Goal: Task Accomplishment & Management: Use online tool/utility

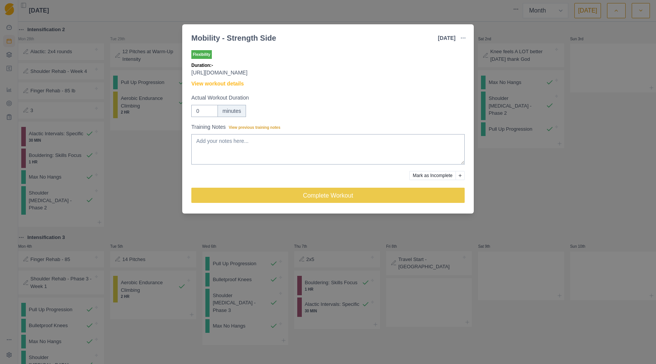
select select "month"
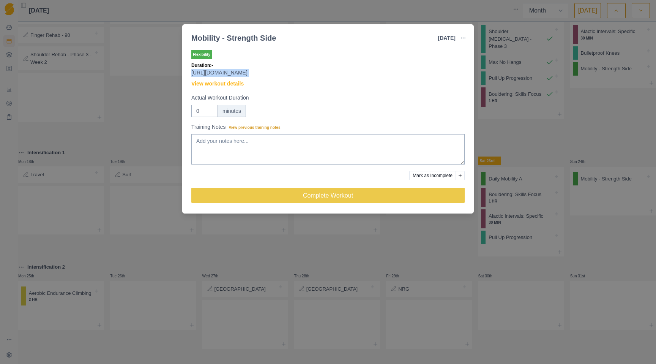
click at [389, 246] on div "Mobility - Strength Side [DATE] Link To Goal View Workout Metrics Edit Original…" at bounding box center [328, 182] width 656 height 364
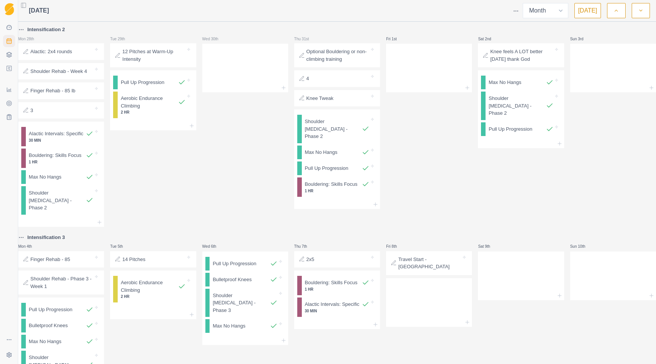
select select "month"
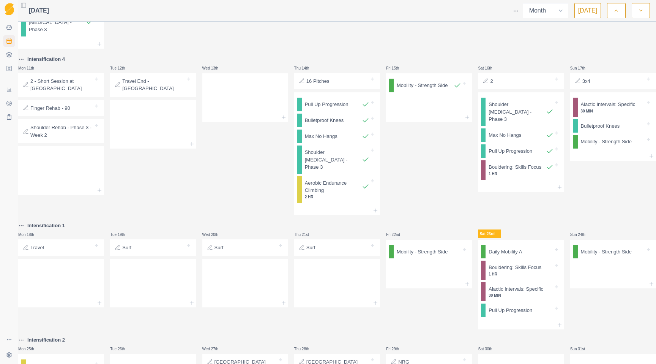
scroll to position [425, 0]
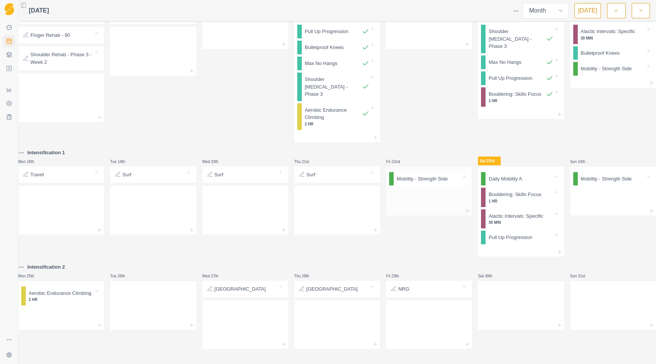
click at [418, 175] on p "Mobility - Strength Side" at bounding box center [422, 179] width 51 height 8
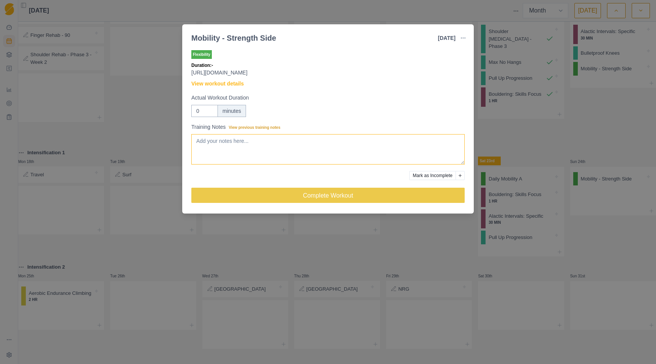
click at [266, 150] on textarea "Training Notes View previous training notes" at bounding box center [327, 149] width 273 height 30
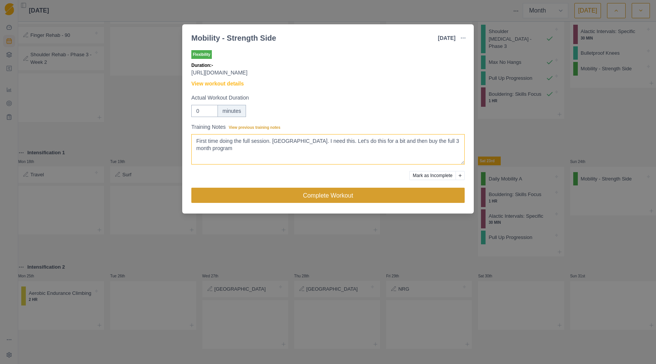
type textarea "First time doing the full session. Nice. I need this. Let's do this for a bit a…"
click at [254, 197] on button "Complete Workout" at bounding box center [327, 194] width 273 height 15
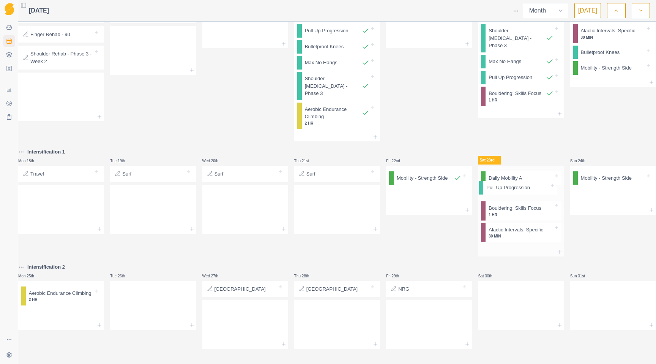
drag, startPoint x: 505, startPoint y: 233, endPoint x: 506, endPoint y: 187, distance: 45.9
click at [506, 187] on div "Daily Mobility A Bouldering: Skills Focus 1 HR Alactic Intervals: Specific 30 M…" at bounding box center [521, 206] width 86 height 81
click at [506, 247] on div at bounding box center [521, 251] width 86 height 9
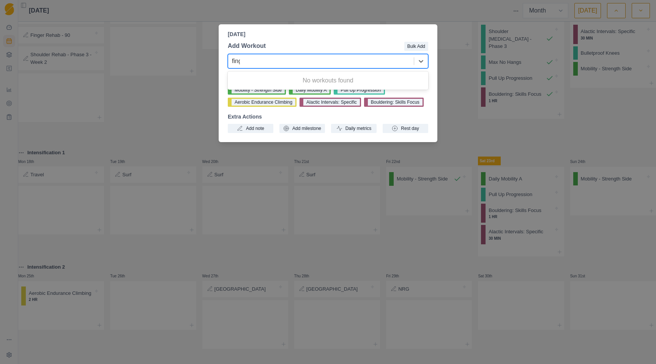
type input "finger"
type input "max"
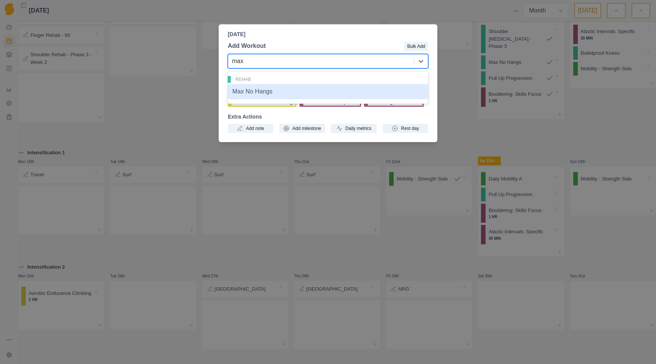
click at [285, 93] on div "Max No Hangs" at bounding box center [328, 91] width 200 height 15
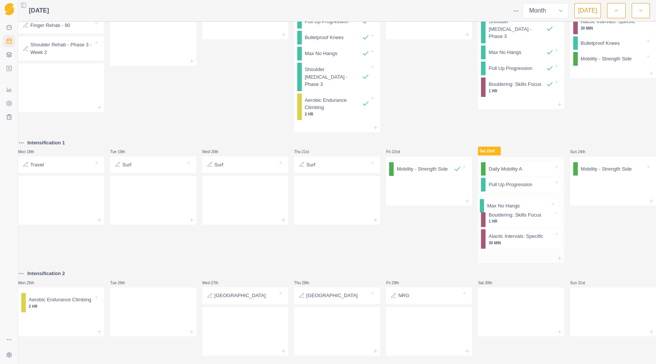
drag, startPoint x: 508, startPoint y: 245, endPoint x: 509, endPoint y: 199, distance: 45.9
click at [509, 199] on div "Daily Mobility A Pull Up Progression Bouldering: Skills Focus 1 HR Alactic Inte…" at bounding box center [521, 205] width 86 height 97
click at [556, 259] on icon at bounding box center [559, 257] width 6 height 6
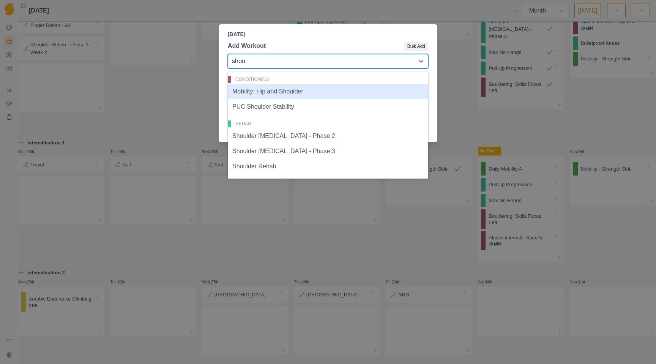
type input "shoul"
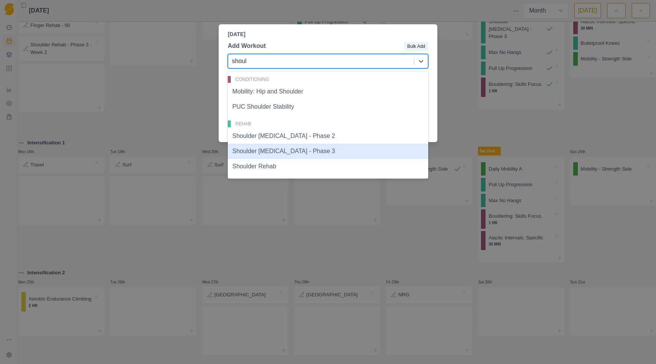
click at [264, 155] on div "Shoulder [MEDICAL_DATA] - Phase 3" at bounding box center [328, 150] width 200 height 15
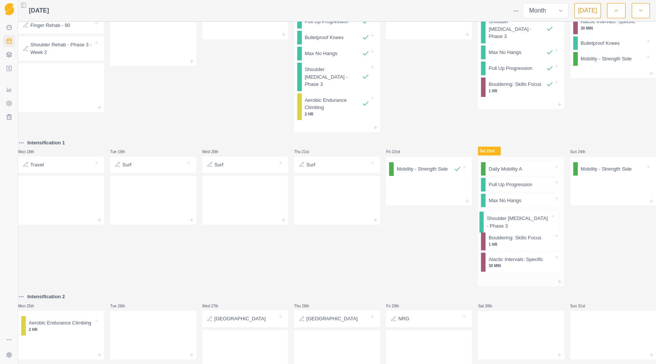
drag, startPoint x: 507, startPoint y: 266, endPoint x: 507, endPoint y: 219, distance: 47.4
click at [507, 219] on div "Daily Mobility A Pull Up Progression Max No Hangs Bouldering: Skills Focus 1 HR…" at bounding box center [521, 217] width 86 height 120
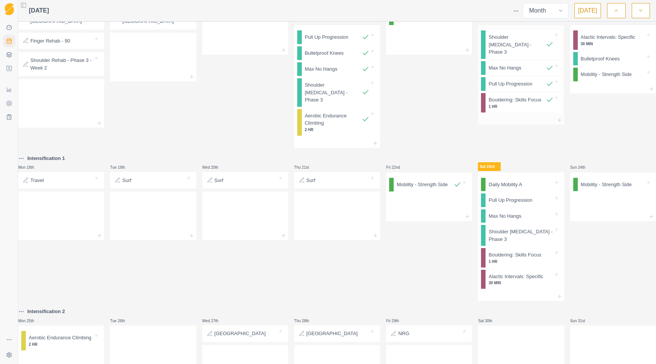
scroll to position [410, 0]
click at [498, 216] on p "Max No Hangs" at bounding box center [504, 215] width 33 height 8
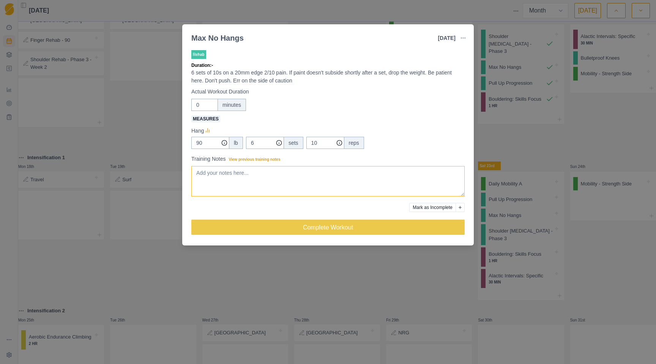
click at [295, 190] on textarea "Training Notes View previous training notes" at bounding box center [327, 181] width 273 height 30
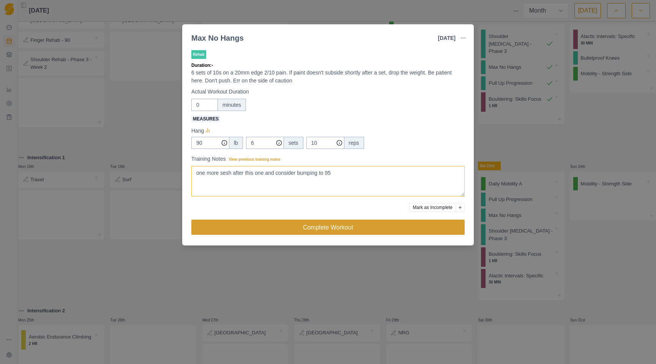
type textarea "one more sesh after this one and consider bumping to 95"
click at [283, 221] on button "Complete Workout" at bounding box center [327, 226] width 273 height 15
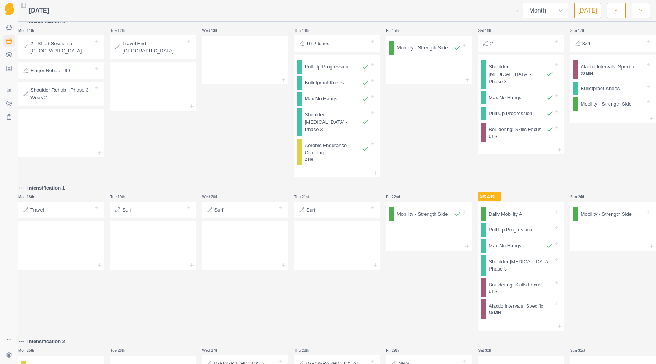
scroll to position [380, 0]
click at [66, 234] on div at bounding box center [61, 243] width 86 height 33
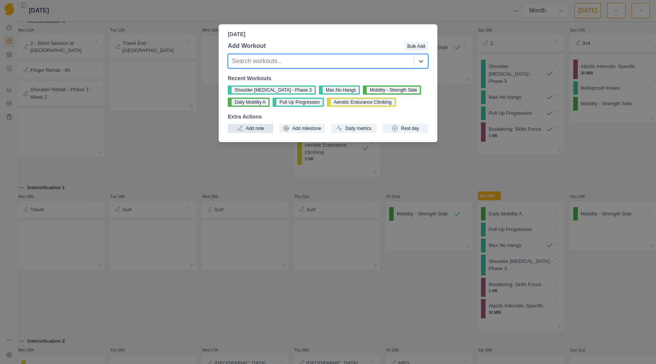
click at [260, 129] on button "Add note" at bounding box center [251, 128] width 46 height 9
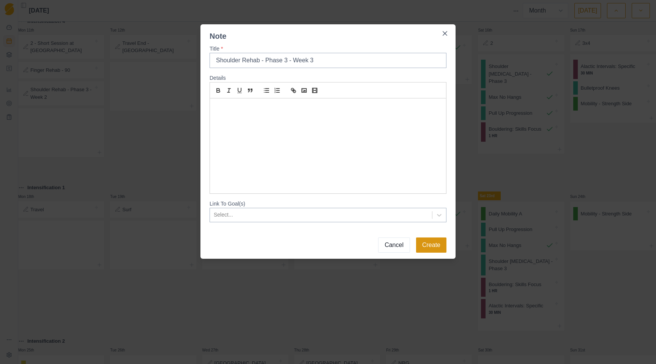
type input "Shoulder Rehab - Phase 3 - Week 3"
click at [430, 241] on button "Create" at bounding box center [431, 244] width 30 height 15
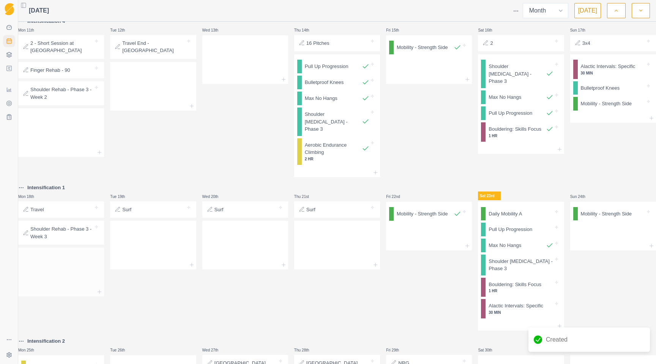
click at [76, 285] on div at bounding box center [61, 269] width 86 height 33
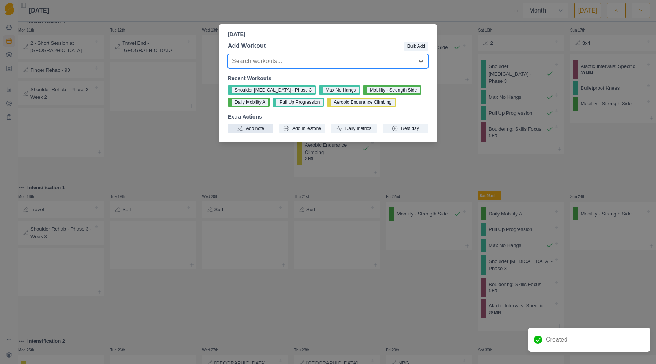
click at [256, 129] on button "Add note" at bounding box center [251, 128] width 46 height 9
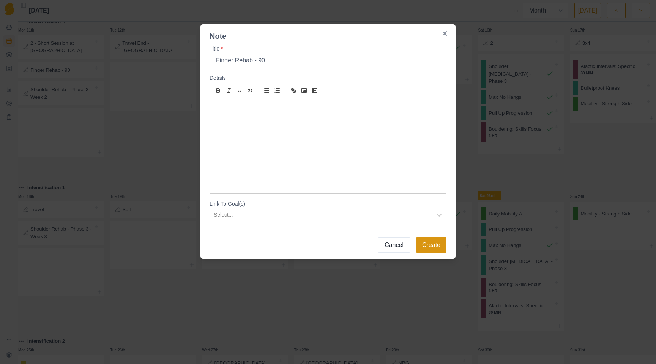
type input "Finger Rehab - 90"
click at [430, 242] on button "Create" at bounding box center [431, 244] width 30 height 15
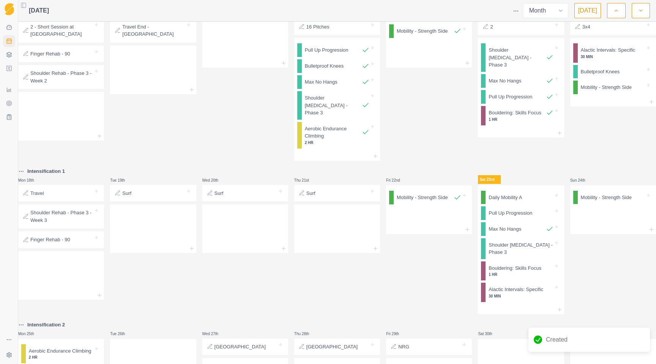
scroll to position [414, 0]
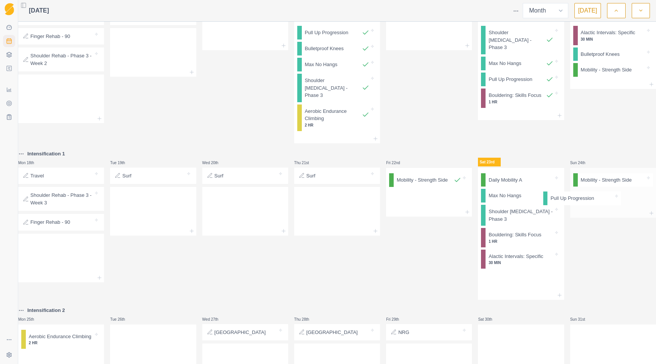
drag, startPoint x: 526, startPoint y: 192, endPoint x: 593, endPoint y: 194, distance: 67.2
click at [593, 194] on div "Intensification 2 Mon 28th Alactic: 2x4 rounds Shoulder Rehab - Week 4 Finger R…" at bounding box center [336, 1] width 637 height 781
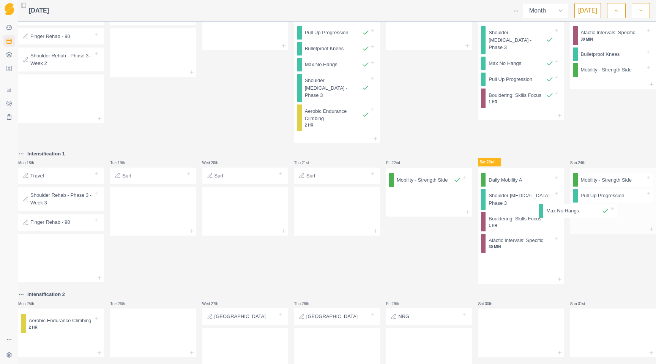
drag, startPoint x: 527, startPoint y: 195, endPoint x: 590, endPoint y: 209, distance: 65.0
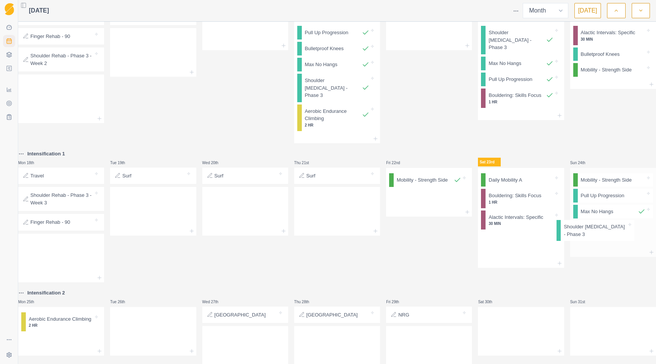
drag, startPoint x: 513, startPoint y: 200, endPoint x: 593, endPoint y: 230, distance: 86.0
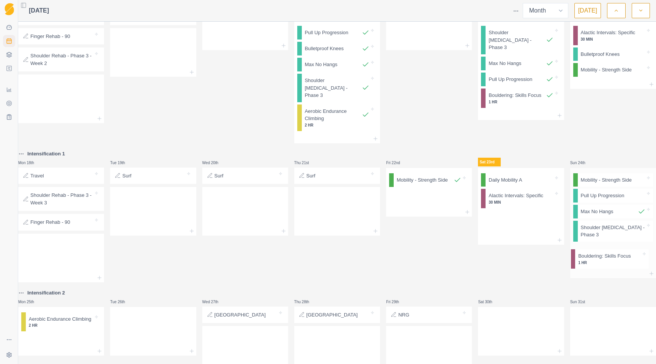
drag, startPoint x: 518, startPoint y: 197, endPoint x: 612, endPoint y: 257, distance: 111.4
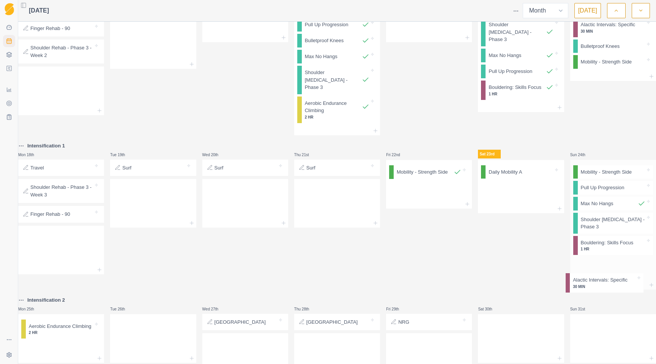
drag, startPoint x: 527, startPoint y: 197, endPoint x: 617, endPoint y: 282, distance: 123.7
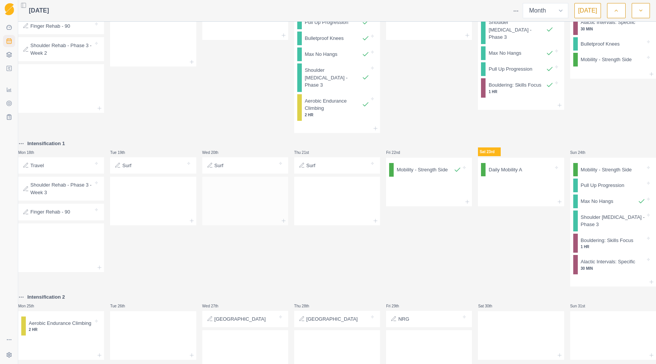
scroll to position [466, 0]
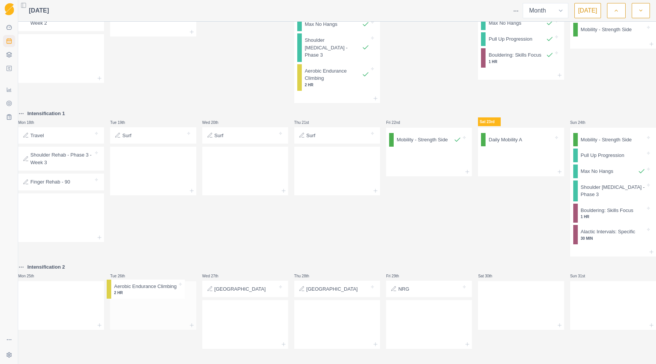
drag, startPoint x: 62, startPoint y: 290, endPoint x: 144, endPoint y: 290, distance: 82.0
click at [68, 307] on div at bounding box center [61, 303] width 86 height 33
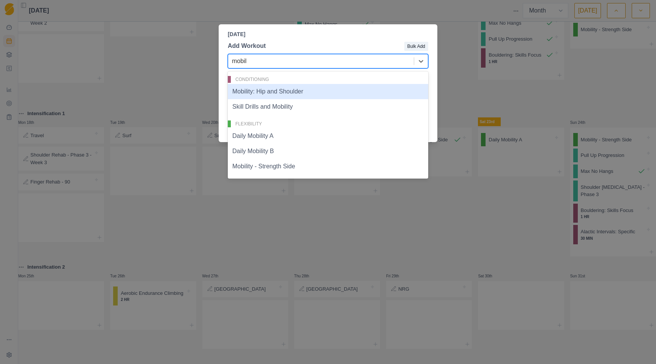
type input "mobili"
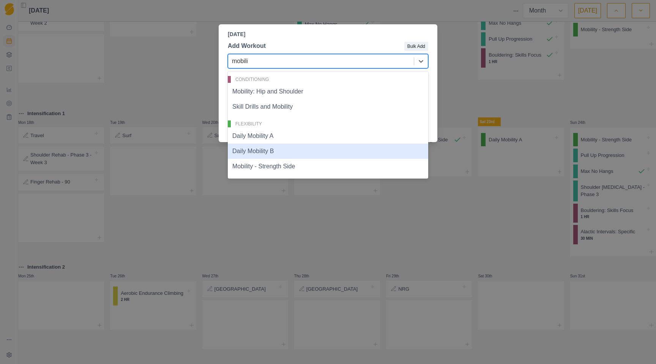
click at [268, 149] on div "Daily Mobility B" at bounding box center [328, 150] width 200 height 15
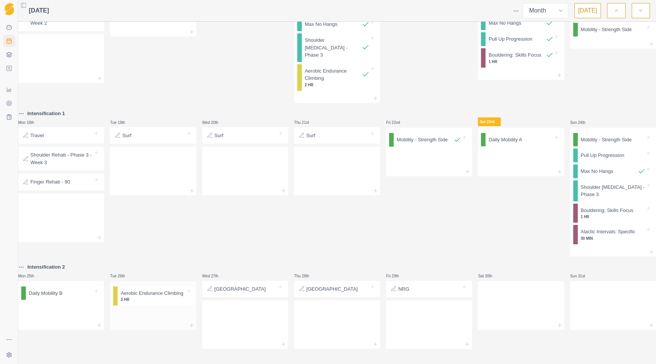
click at [149, 312] on div at bounding box center [153, 314] width 86 height 12
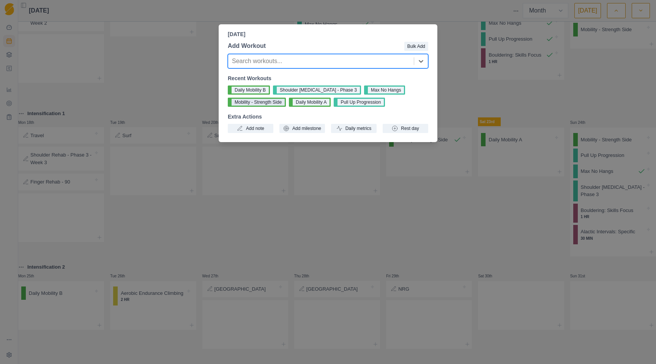
click at [268, 103] on button "Mobility - Strength Side" at bounding box center [257, 102] width 58 height 9
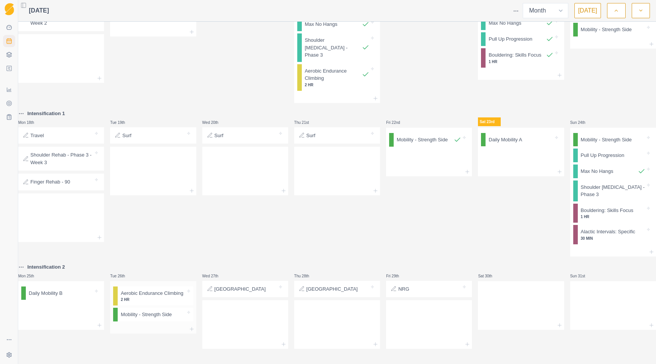
click at [141, 331] on div at bounding box center [153, 328] width 86 height 9
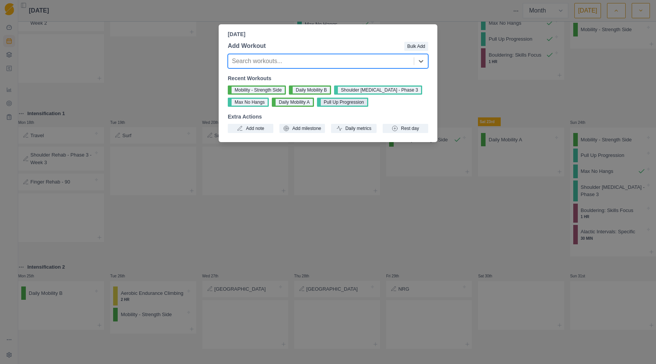
click at [353, 105] on button "Pull Up Progression" at bounding box center [342, 102] width 51 height 9
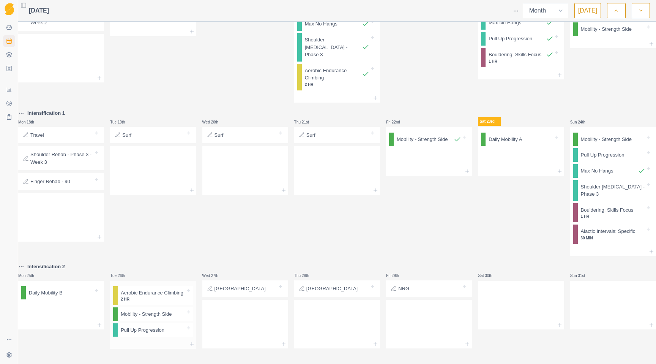
click at [155, 345] on div at bounding box center [153, 343] width 86 height 9
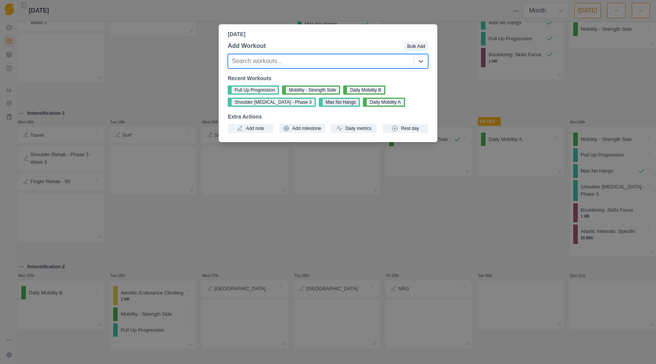
click at [325, 104] on button "Max No Hangs" at bounding box center [339, 102] width 41 height 9
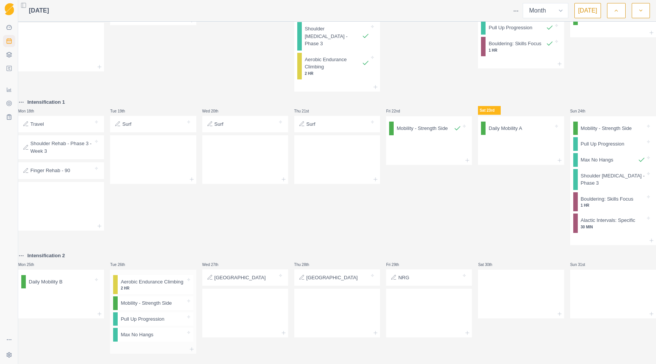
scroll to position [491, 0]
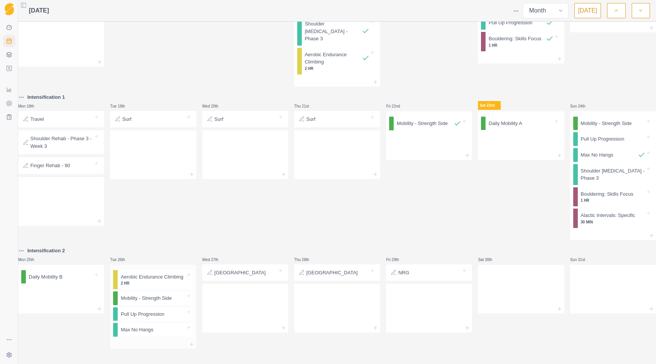
click at [160, 339] on div at bounding box center [153, 343] width 86 height 9
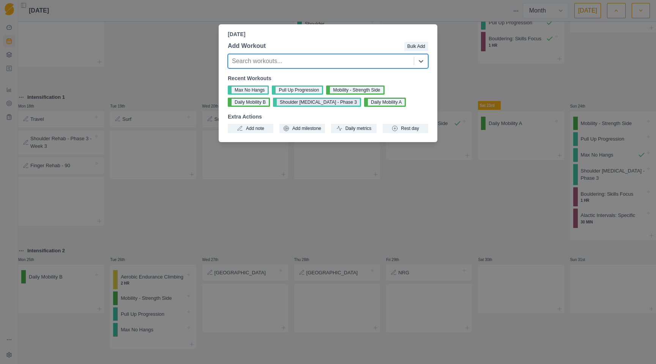
click at [293, 102] on button "Shoulder [MEDICAL_DATA] - Phase 3" at bounding box center [317, 102] width 88 height 9
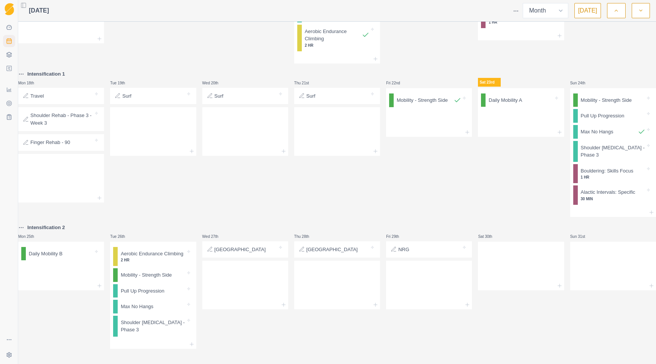
scroll to position [515, 0]
click at [238, 271] on div at bounding box center [245, 282] width 86 height 33
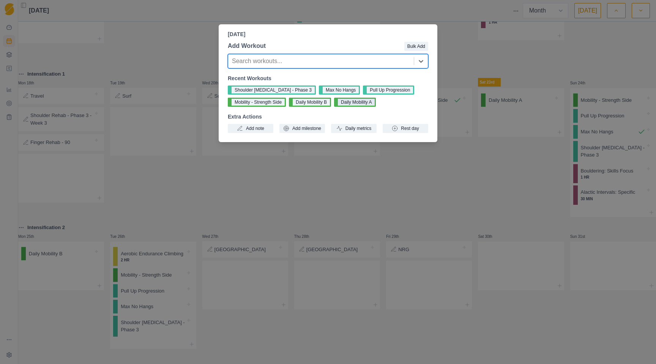
click at [357, 102] on button "Daily Mobility A" at bounding box center [355, 102] width 42 height 9
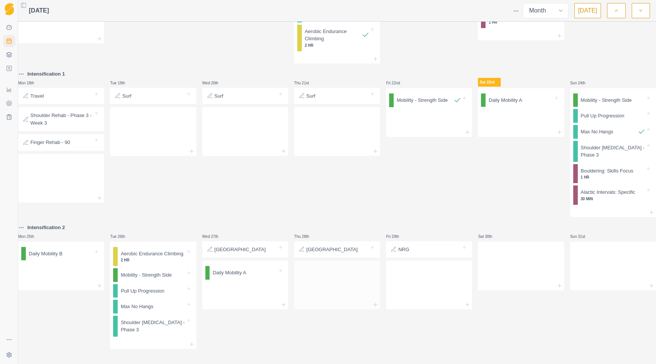
click at [334, 277] on div at bounding box center [337, 282] width 86 height 33
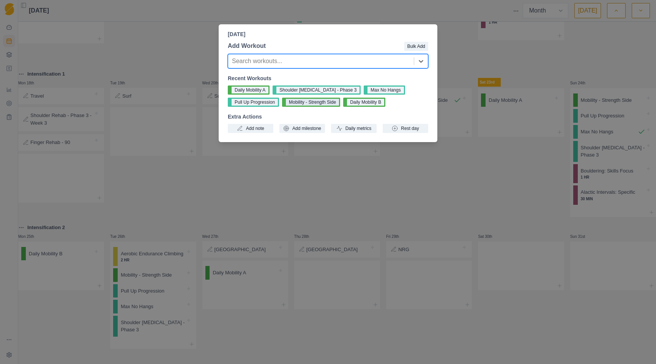
click at [329, 104] on button "Mobility - Strength Side" at bounding box center [311, 102] width 58 height 9
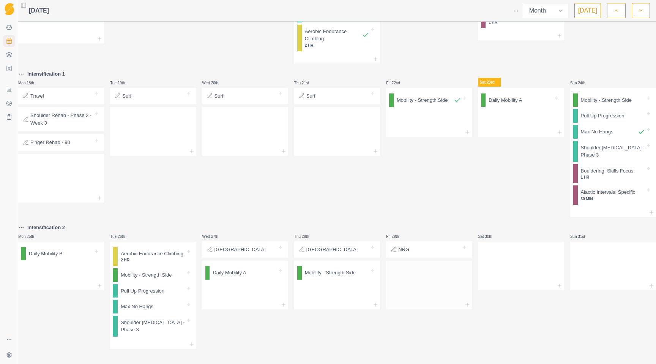
click at [419, 266] on div at bounding box center [429, 282] width 86 height 33
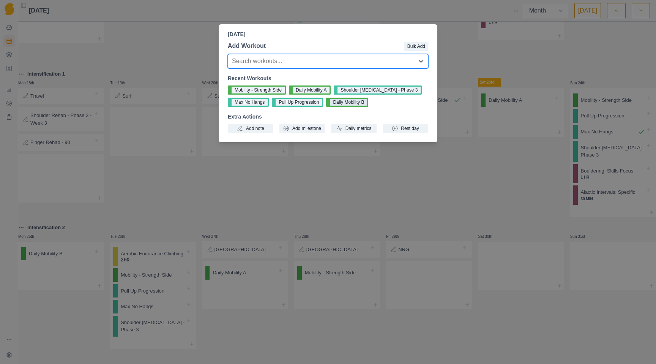
click at [346, 103] on button "Daily Mobility B" at bounding box center [347, 102] width 42 height 9
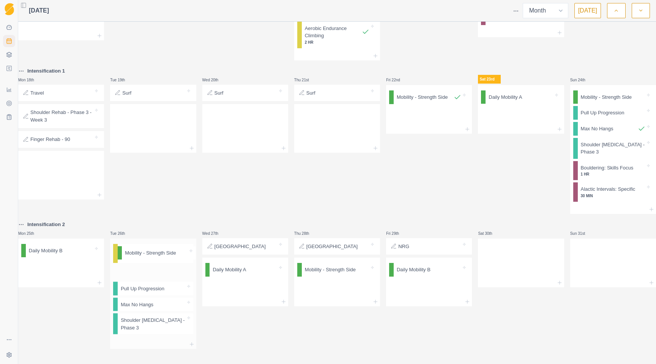
drag, startPoint x: 146, startPoint y: 268, endPoint x: 146, endPoint y: 237, distance: 31.1
click at [146, 238] on div "Aerobic Endurance Climbing 2 HR Mobility - Strength Side Pull Up Progression Ma…" at bounding box center [153, 288] width 86 height 101
drag, startPoint x: 143, startPoint y: 288, endPoint x: 146, endPoint y: 255, distance: 33.1
click at [146, 255] on div "Mobility - Strength Side Aerobic Endurance Climbing 2 HR Pull Up Progression Ma…" at bounding box center [153, 288] width 86 height 101
drag, startPoint x: 144, startPoint y: 304, endPoint x: 144, endPoint y: 272, distance: 32.3
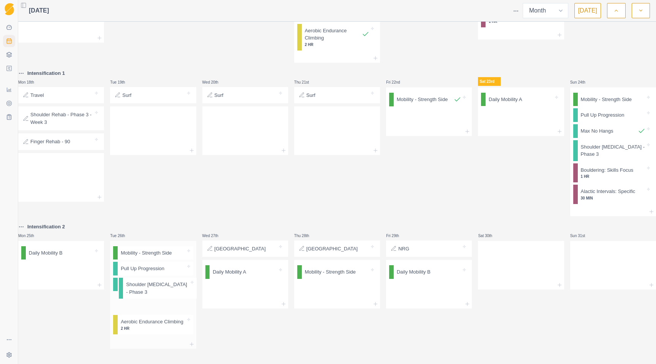
drag, startPoint x: 142, startPoint y: 329, endPoint x: 143, endPoint y: 294, distance: 34.2
click at [143, 294] on div "Mobility - Strength Side Pull Up Progression Max No Hangs Aerobic Endurance Cli…" at bounding box center [153, 290] width 86 height 99
